Goal: Register for event/course

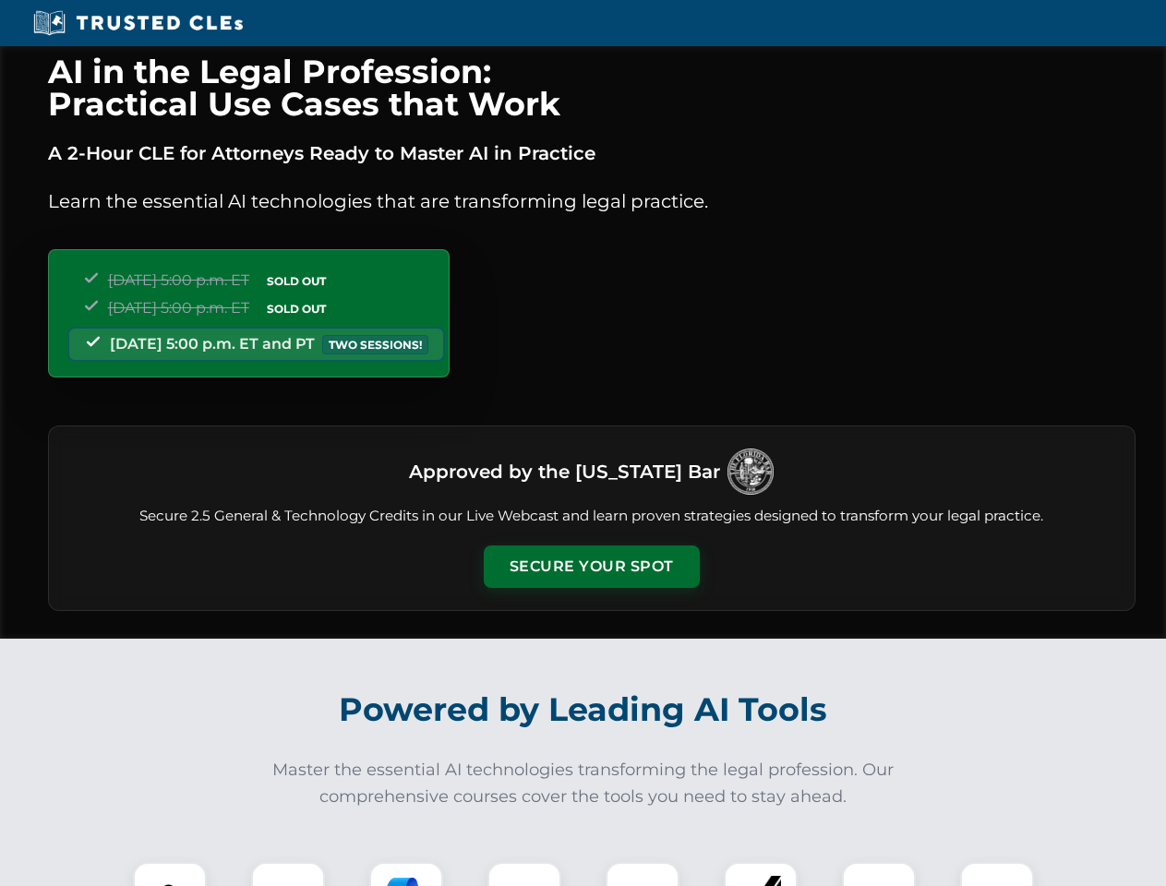
click at [591, 567] on button "Secure Your Spot" at bounding box center [592, 567] width 216 height 42
click at [170, 874] on img at bounding box center [170, 899] width 54 height 54
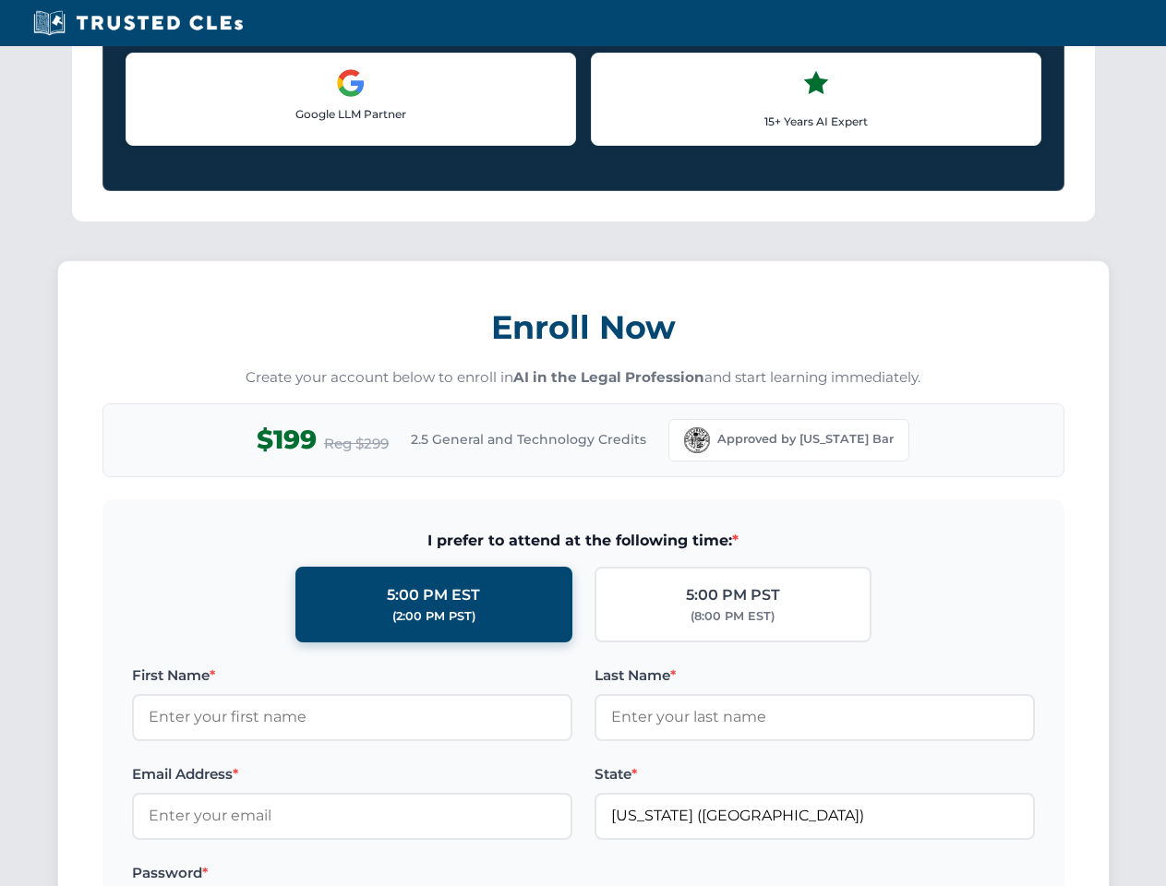
click at [524, 874] on label "Password *" at bounding box center [352, 873] width 440 height 22
